Goal: Information Seeking & Learning: Learn about a topic

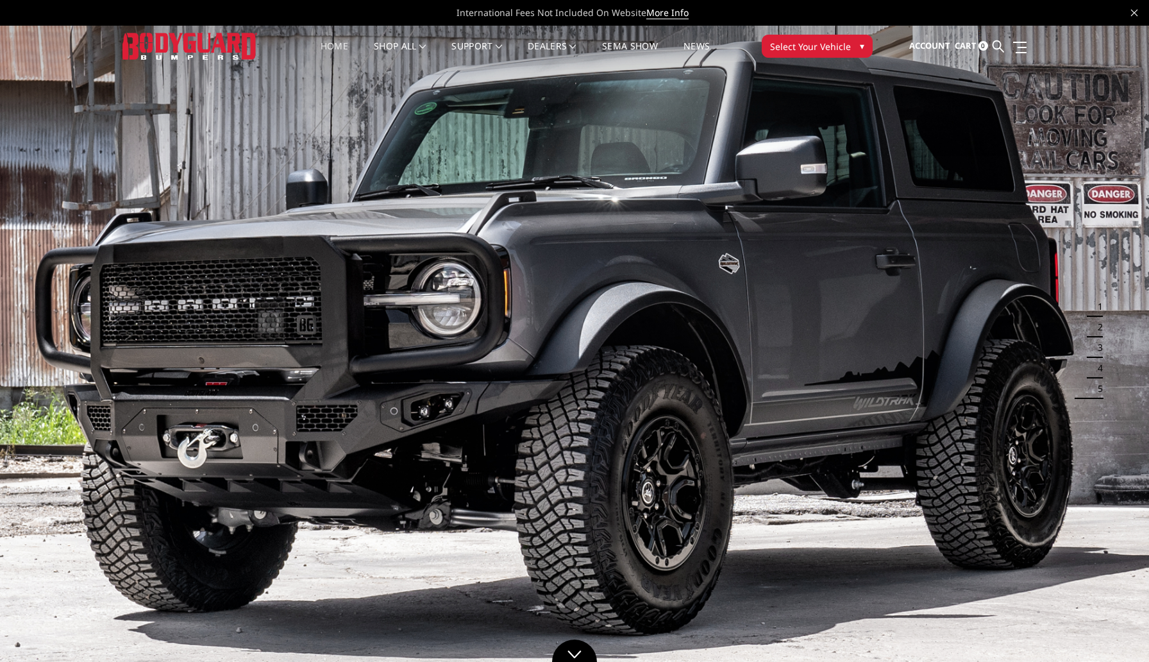
click at [341, 38] on nav "Home shop all Bronco 2021-2025 Bronco Front 2021-2025 Bronco Rear 2021-2025 Bro…" at bounding box center [515, 46] width 478 height 41
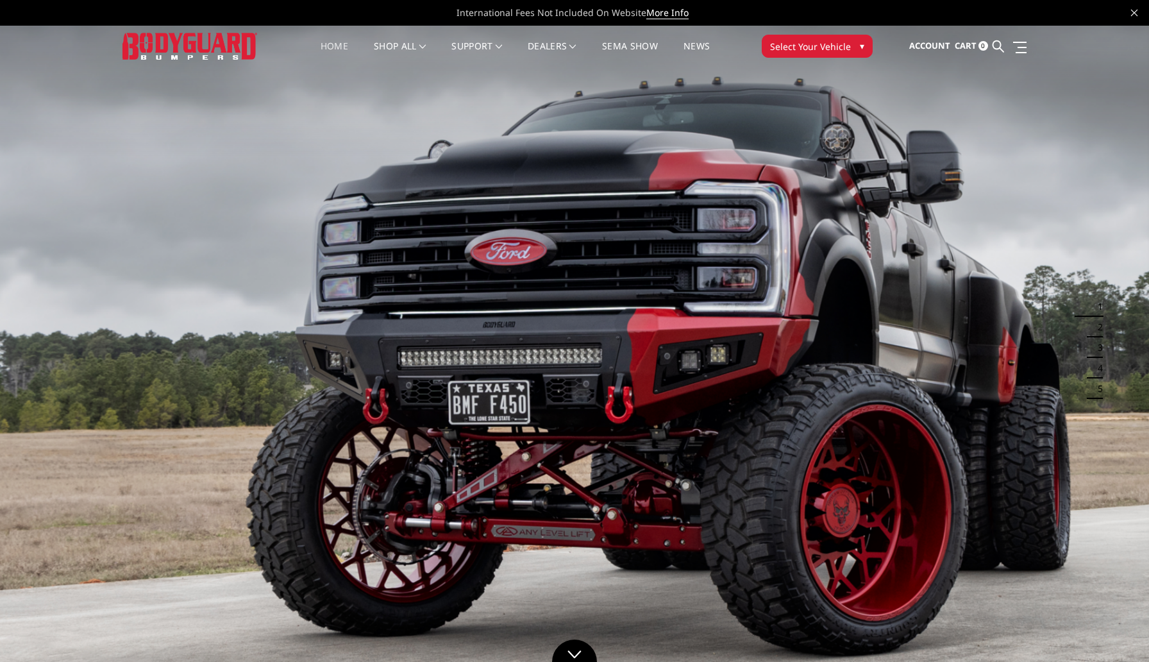
click at [1133, 20] on div "International Fees Not Included On Website More Info" at bounding box center [574, 13] width 1149 height 26
click at [1133, 18] on link at bounding box center [1134, 11] width 6 height 13
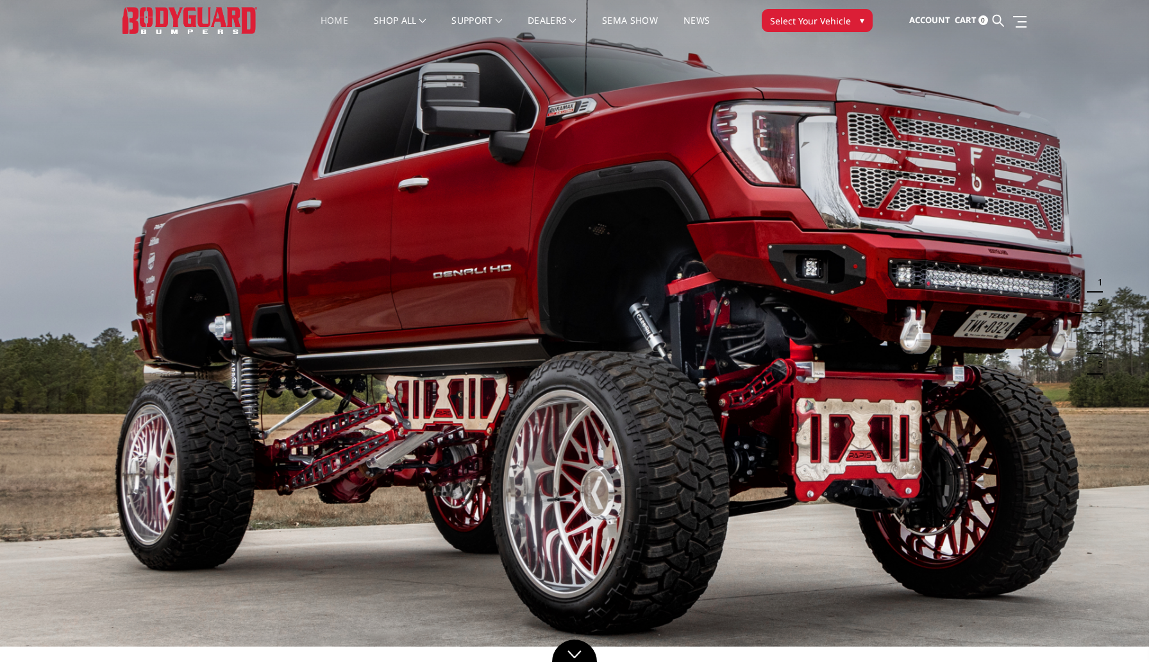
drag, startPoint x: 851, startPoint y: 309, endPoint x: 590, endPoint y: 310, distance: 261.0
click at [590, 310] on img at bounding box center [574, 323] width 1149 height 646
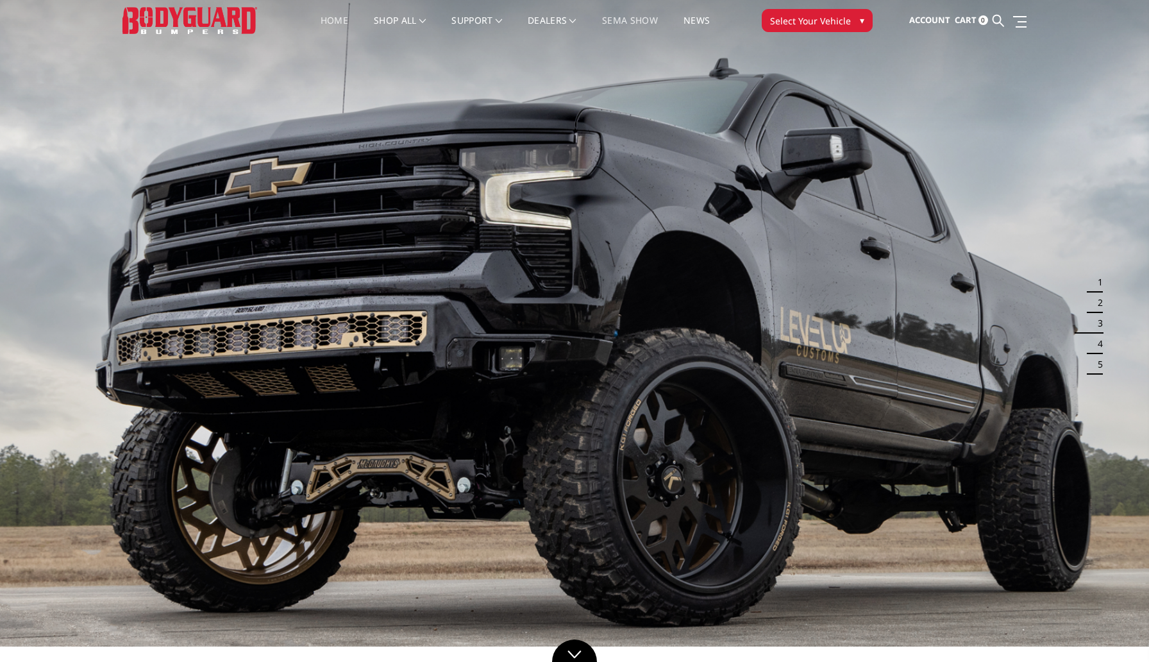
click at [650, 23] on link "SEMA Show" at bounding box center [630, 28] width 56 height 25
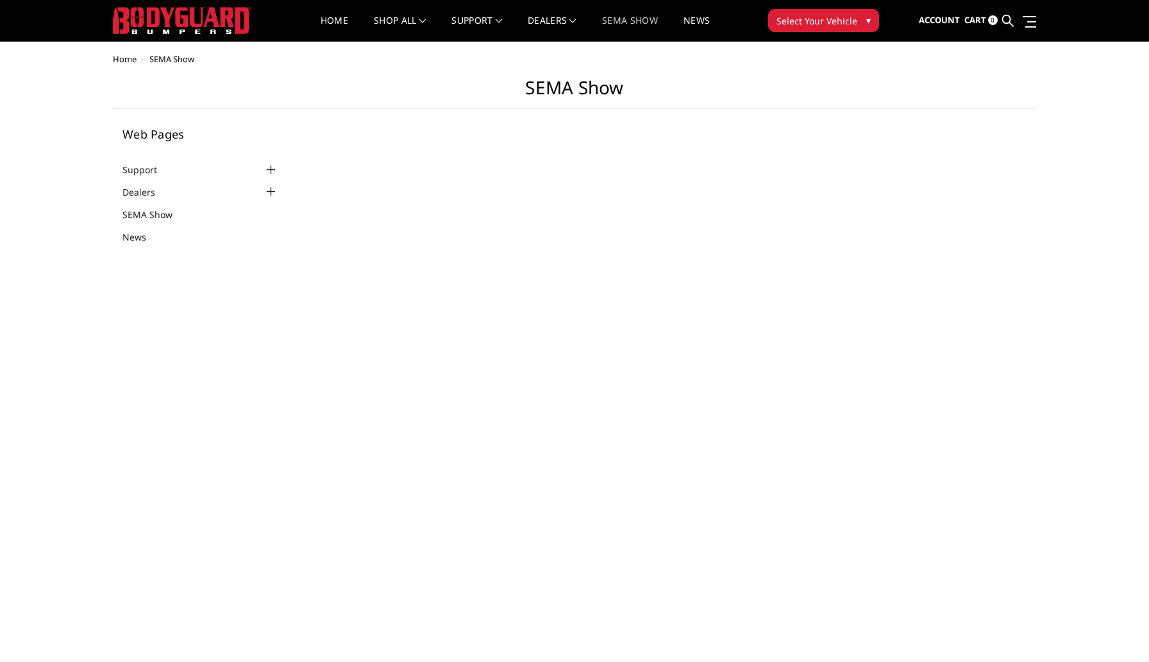
select select "US"
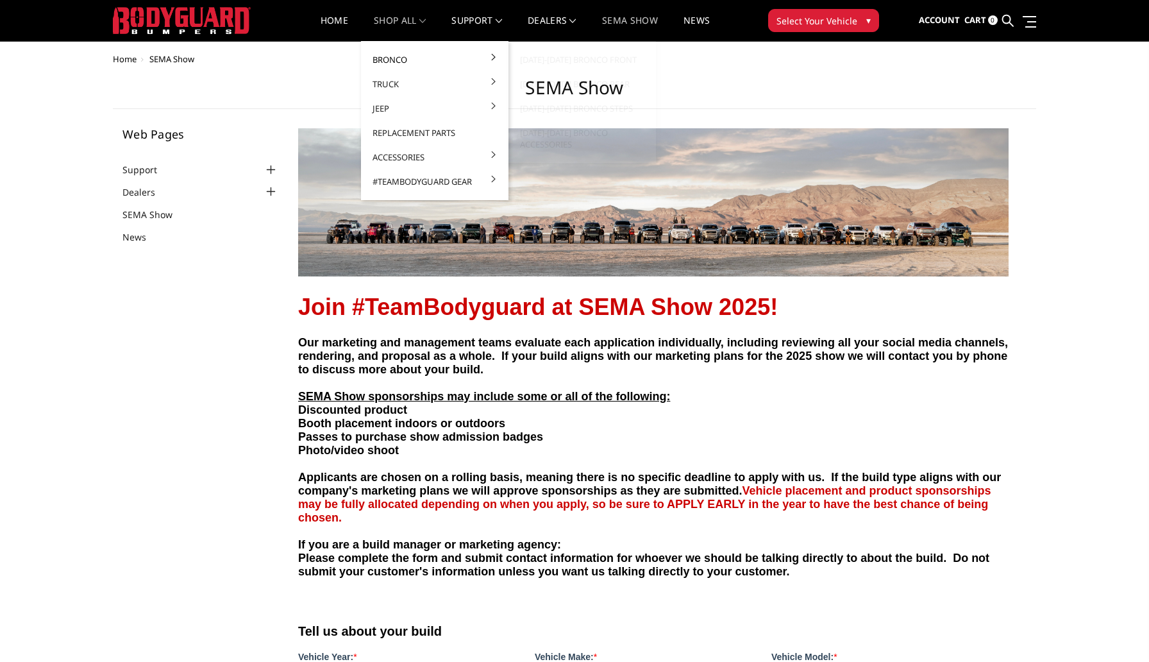
click at [390, 59] on link "Bronco" at bounding box center [434, 59] width 137 height 24
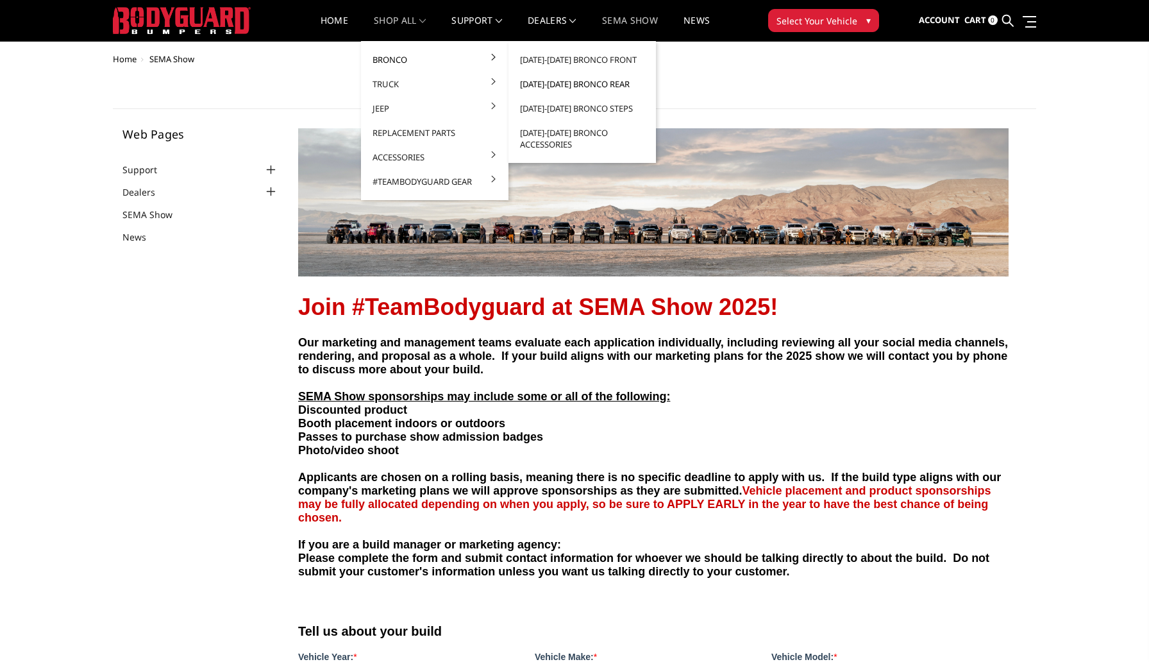
click at [534, 77] on link "[DATE]-[DATE] Bronco Rear" at bounding box center [582, 84] width 137 height 24
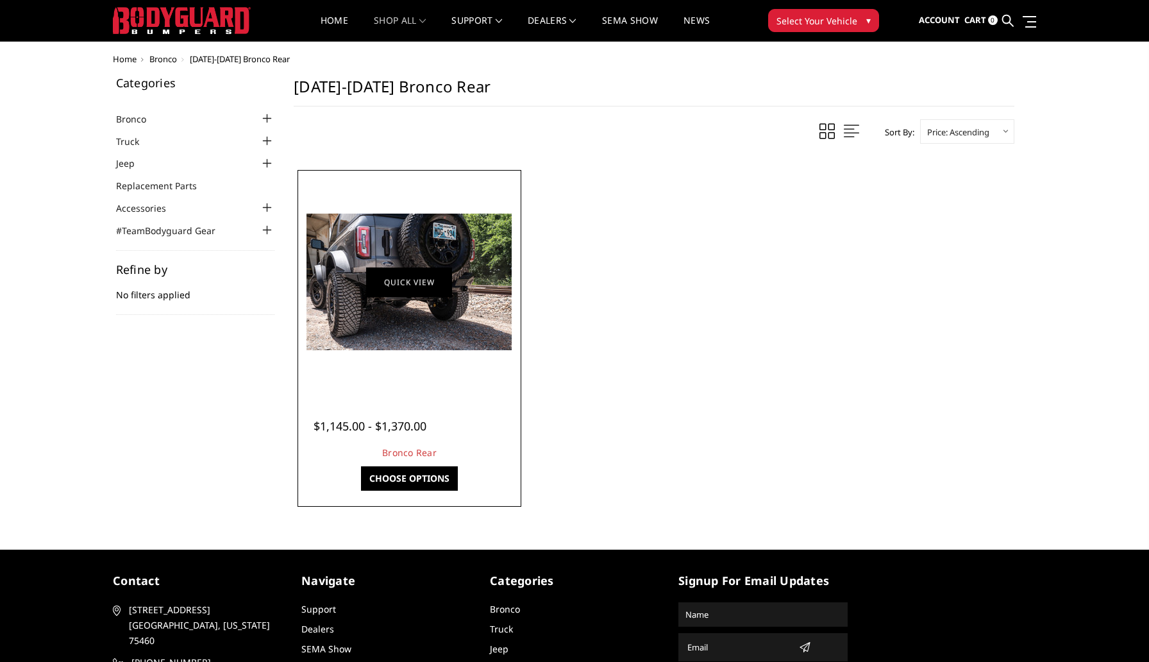
click at [392, 268] on link "Quick view" at bounding box center [409, 282] width 86 height 30
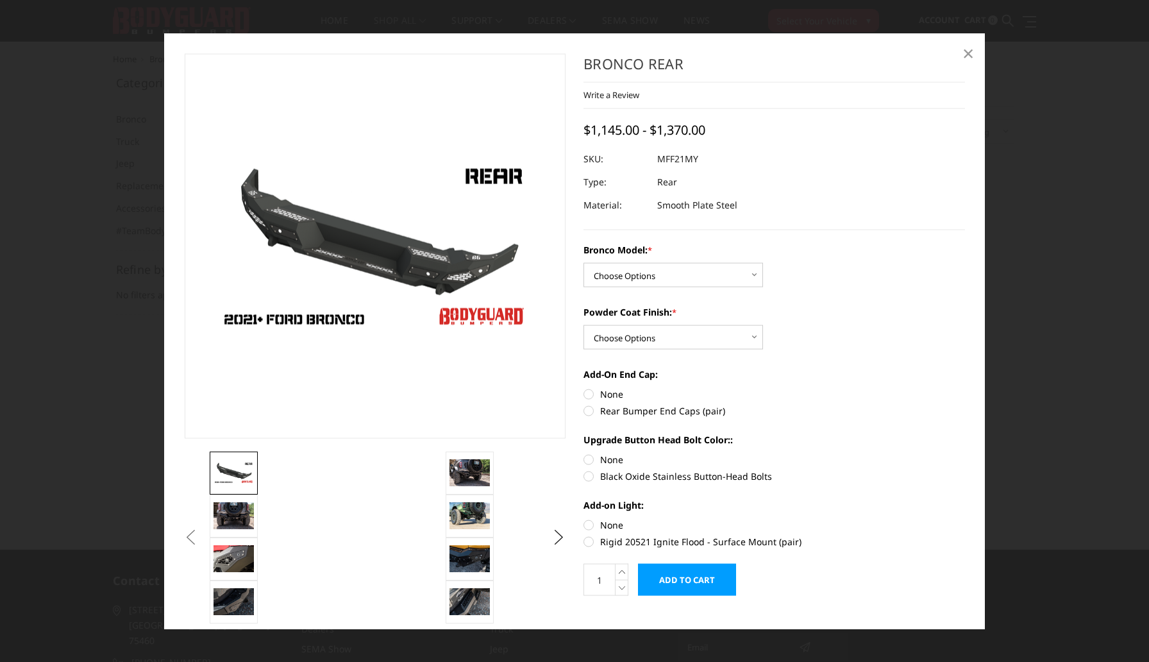
click at [970, 55] on span "×" at bounding box center [969, 52] width 12 height 28
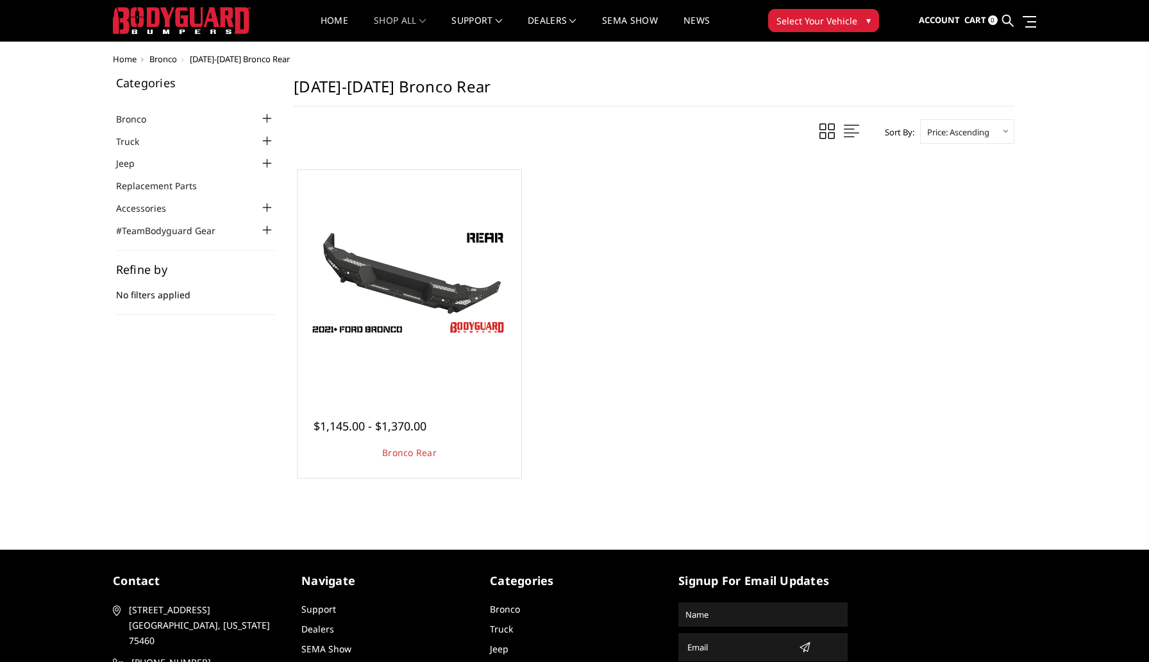
click at [131, 59] on span "Home" at bounding box center [125, 59] width 24 height 12
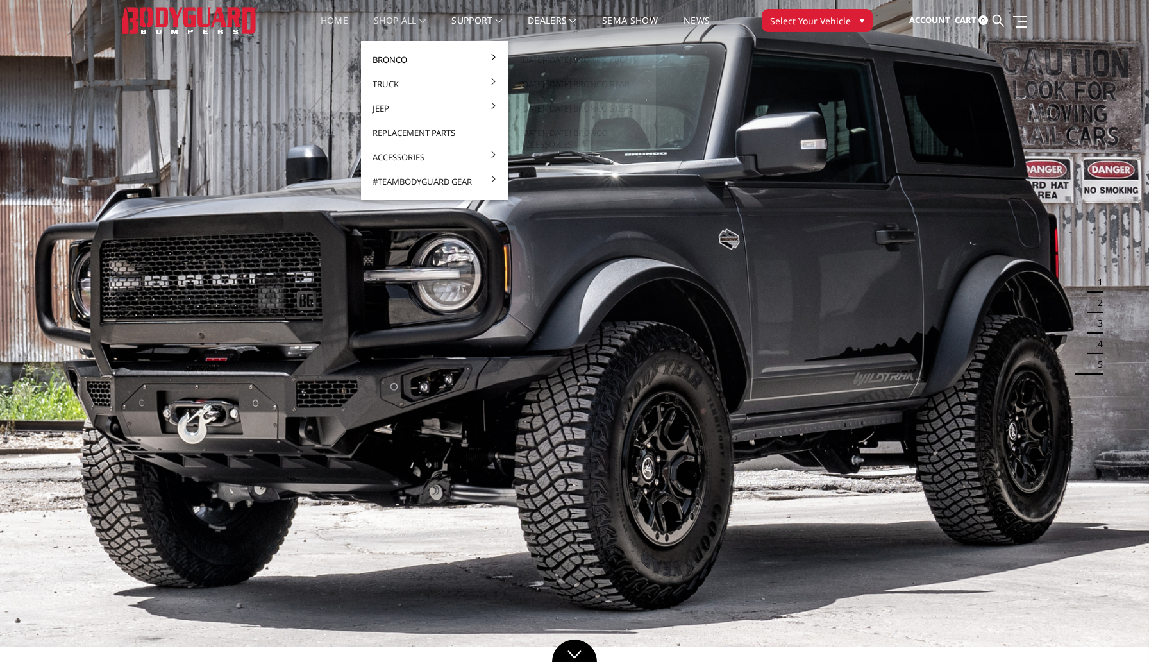
click at [384, 56] on link "Bronco" at bounding box center [434, 59] width 137 height 24
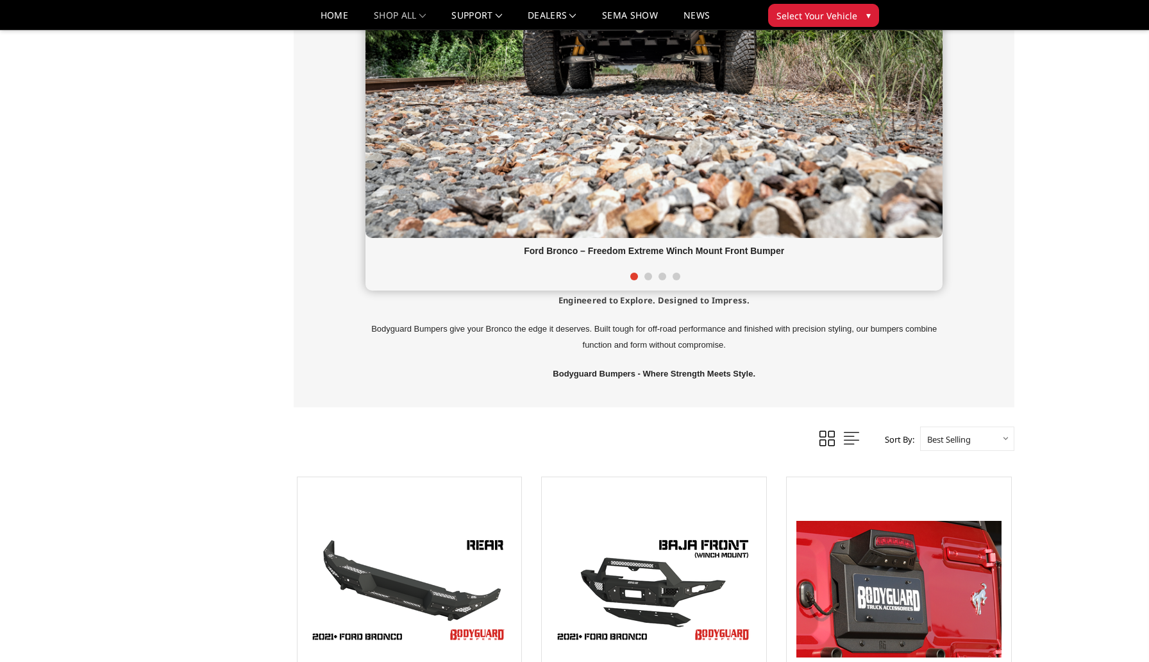
scroll to position [521, 0]
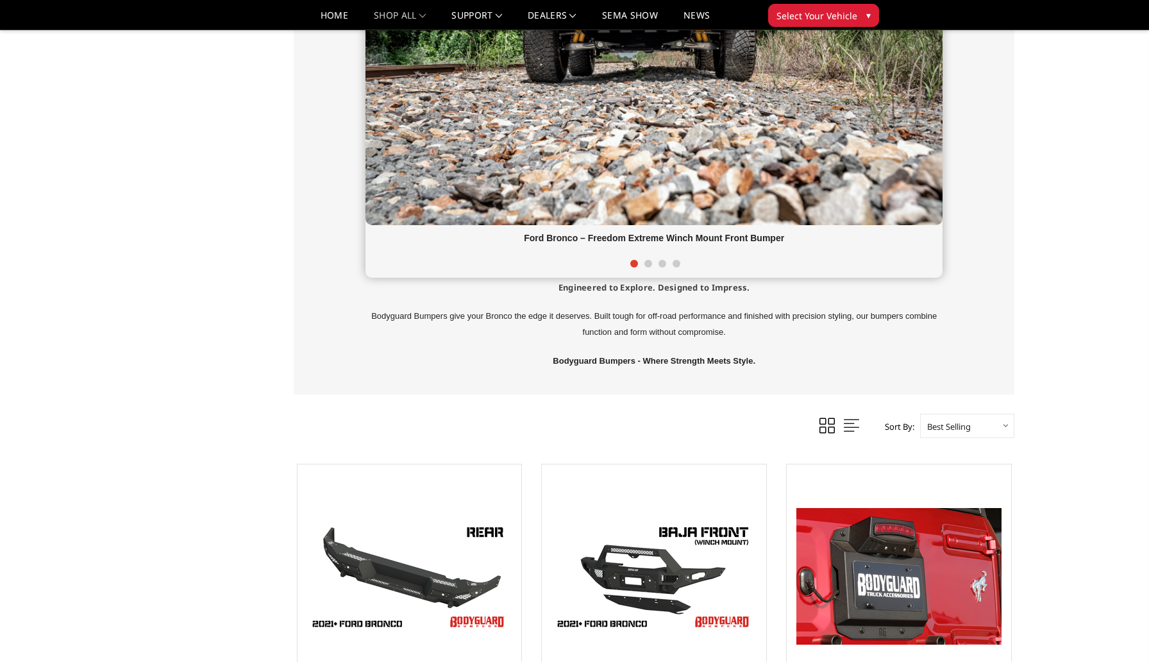
click at [431, 348] on div "Shop Our Bronco Bumpers and Accessories [DATE] Ford Bronco – Freedom Extreme Wi…" at bounding box center [654, 51] width 577 height 633
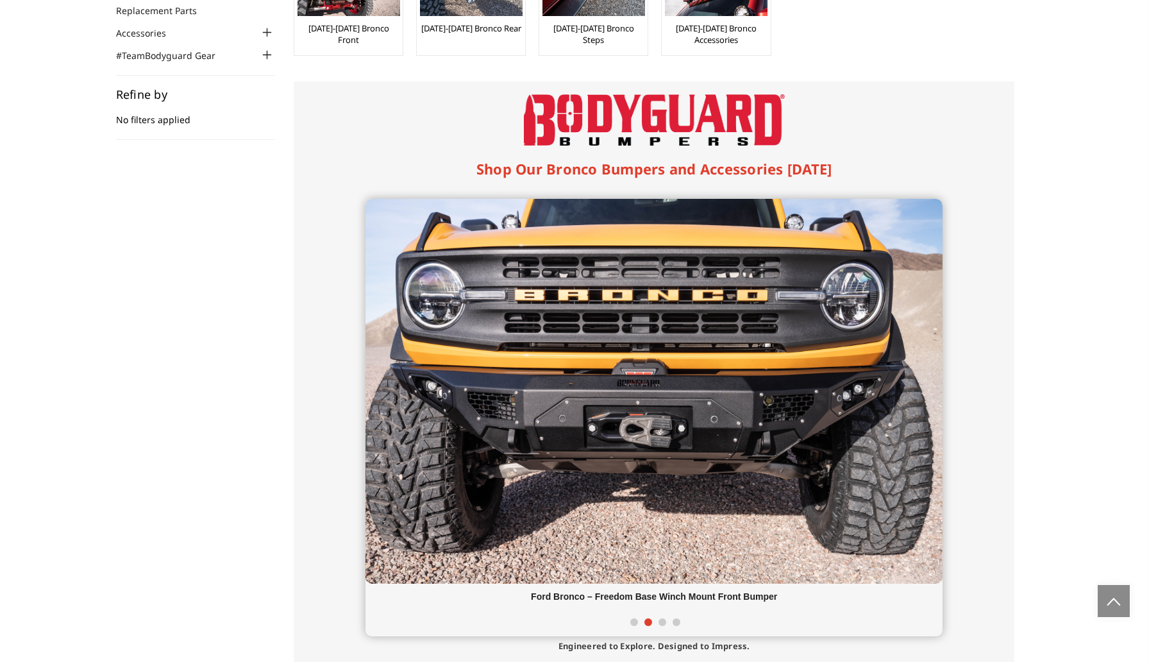
scroll to position [0, 0]
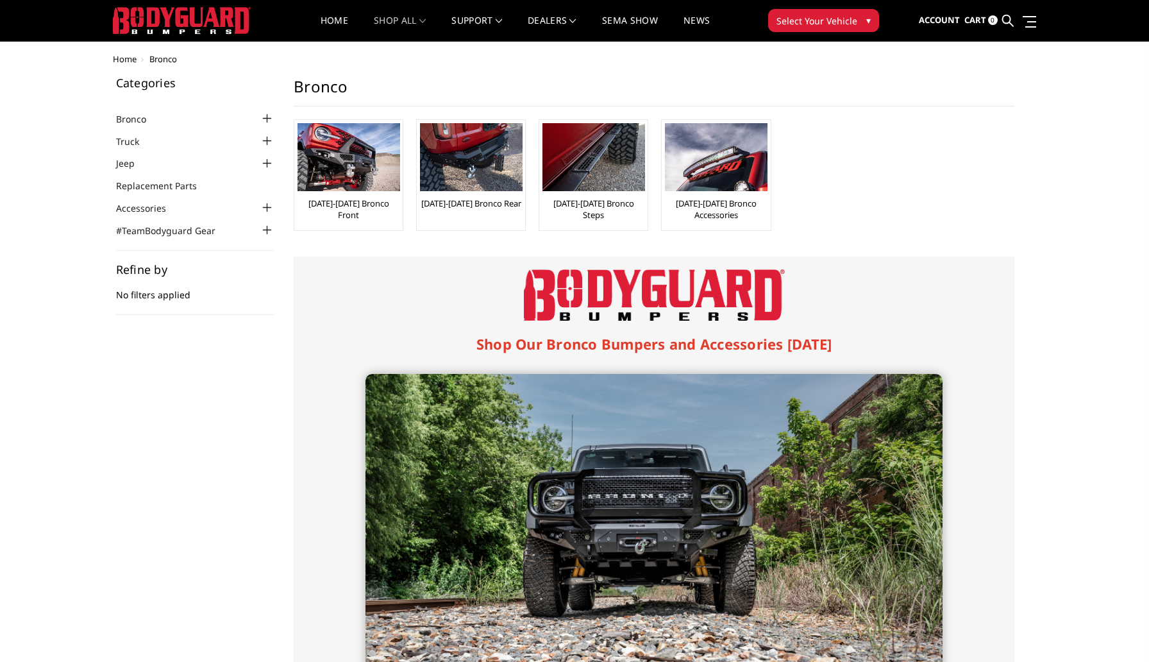
click at [426, 257] on div "Shop Our Bronco Bumpers and Accessories [DATE] Ford Bronco – Freedom Extreme Wi…" at bounding box center [654, 592] width 721 height 671
